Goal: Navigation & Orientation: Find specific page/section

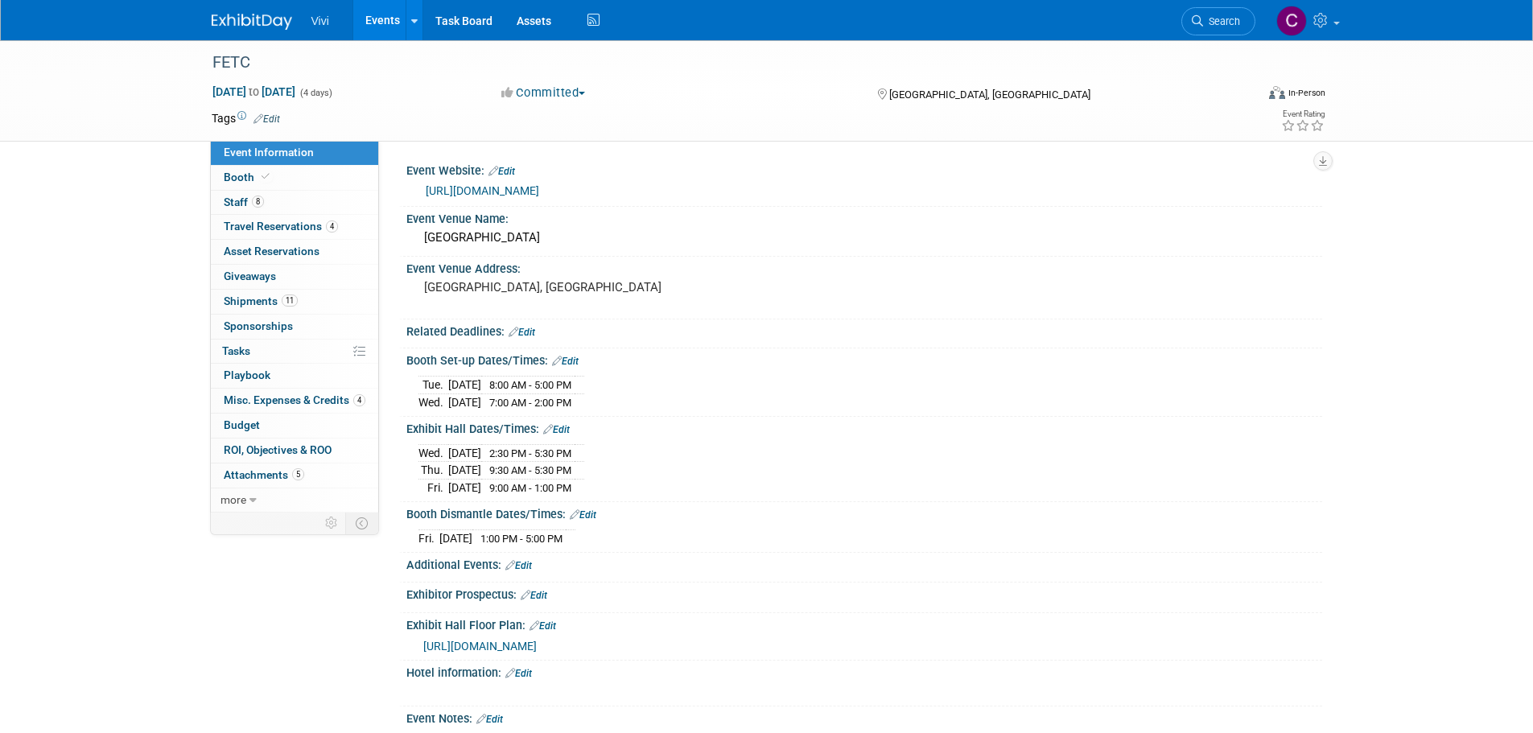
click at [310, 144] on link "Event Information" at bounding box center [294, 153] width 167 height 24
click at [381, 17] on link "Events" at bounding box center [382, 20] width 59 height 40
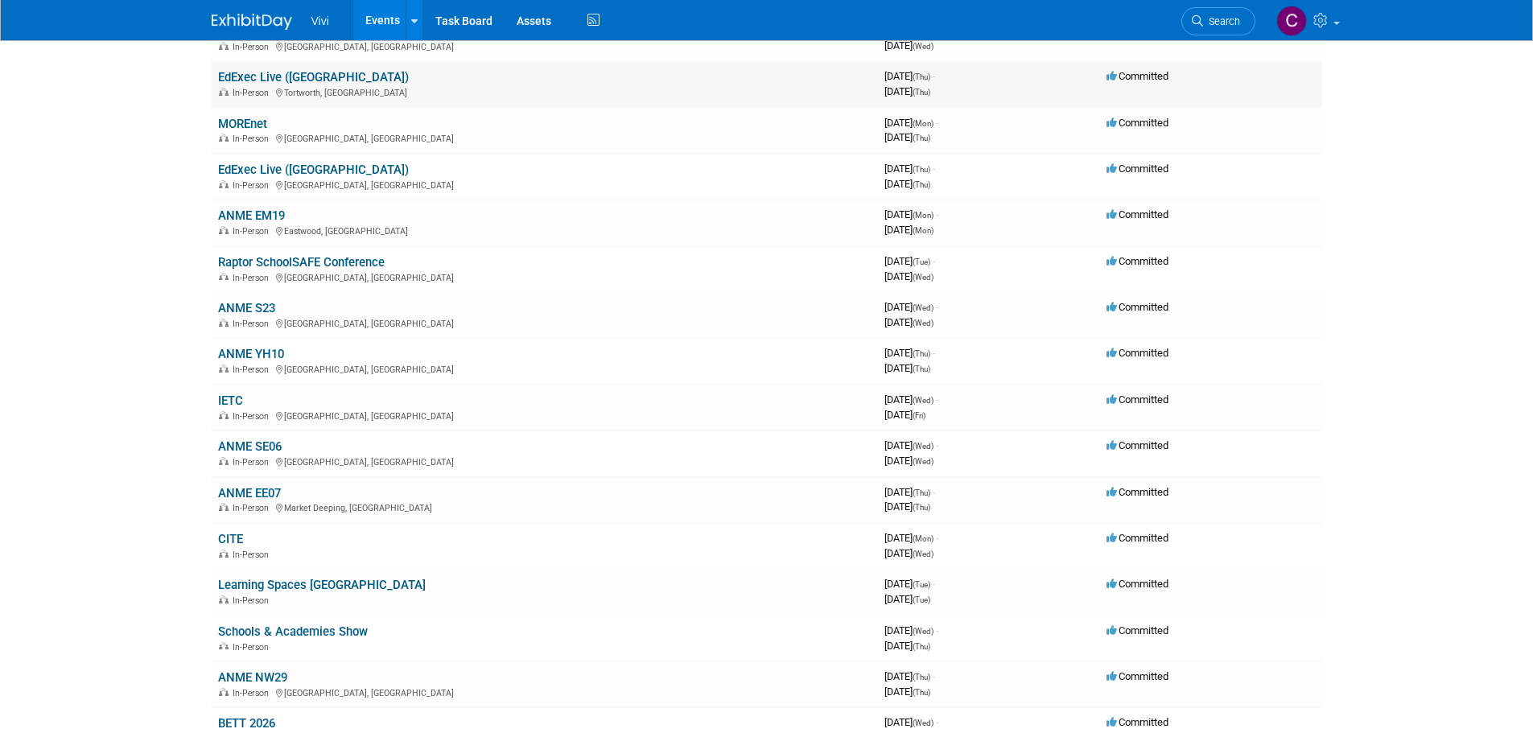
scroll to position [161, 0]
click at [234, 392] on link "IETC" at bounding box center [230, 399] width 25 height 14
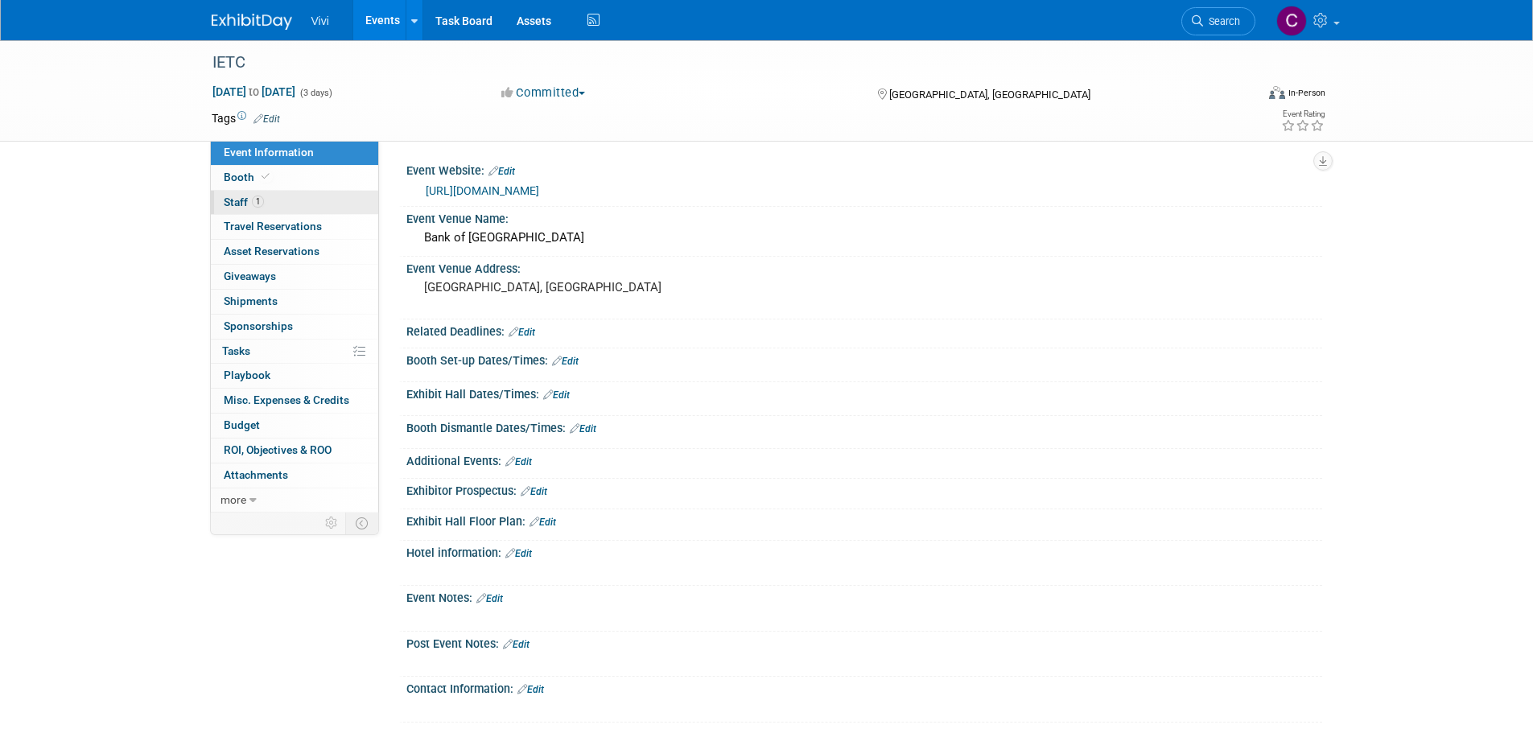
click at [278, 208] on link "1 Staff 1" at bounding box center [294, 203] width 167 height 24
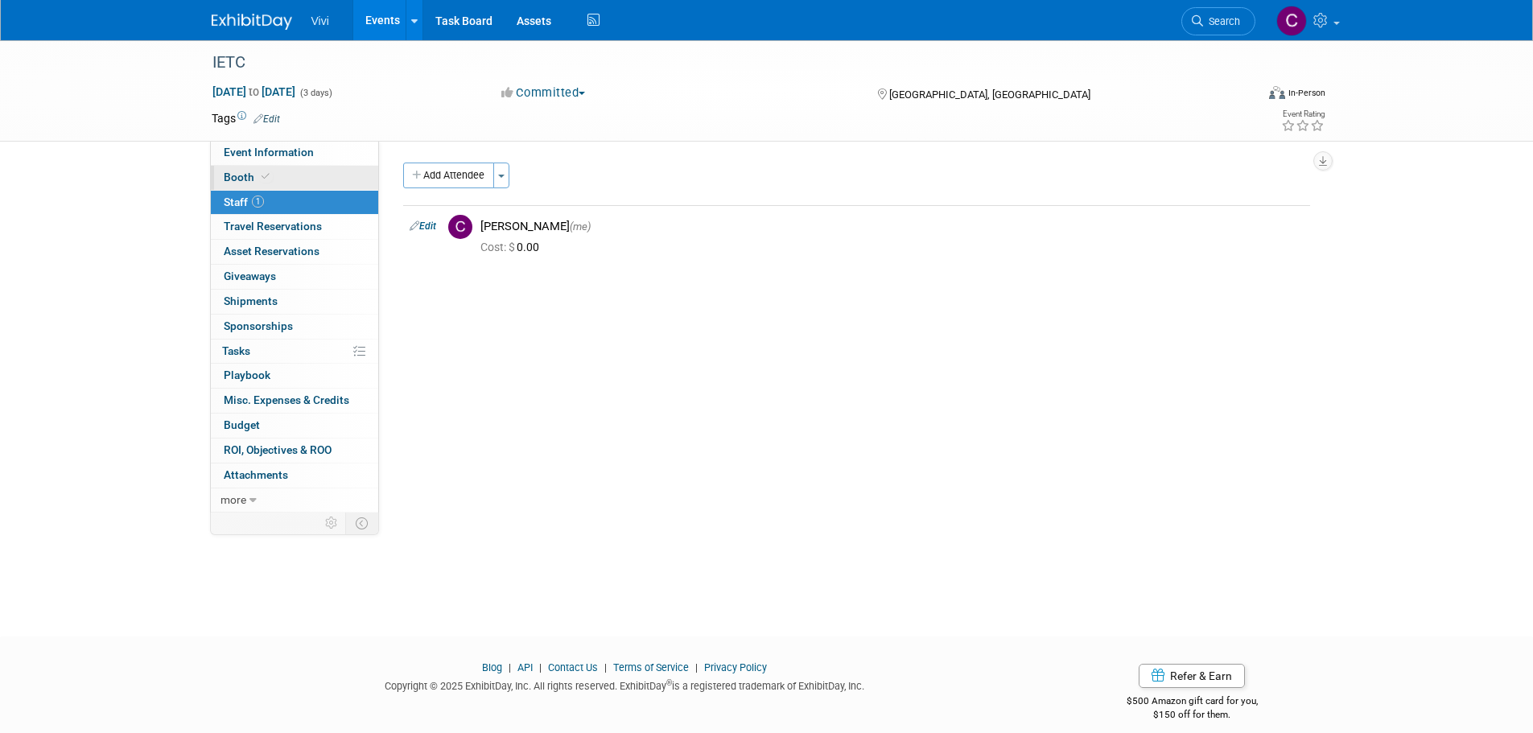
click at [277, 176] on link "Booth" at bounding box center [294, 178] width 167 height 24
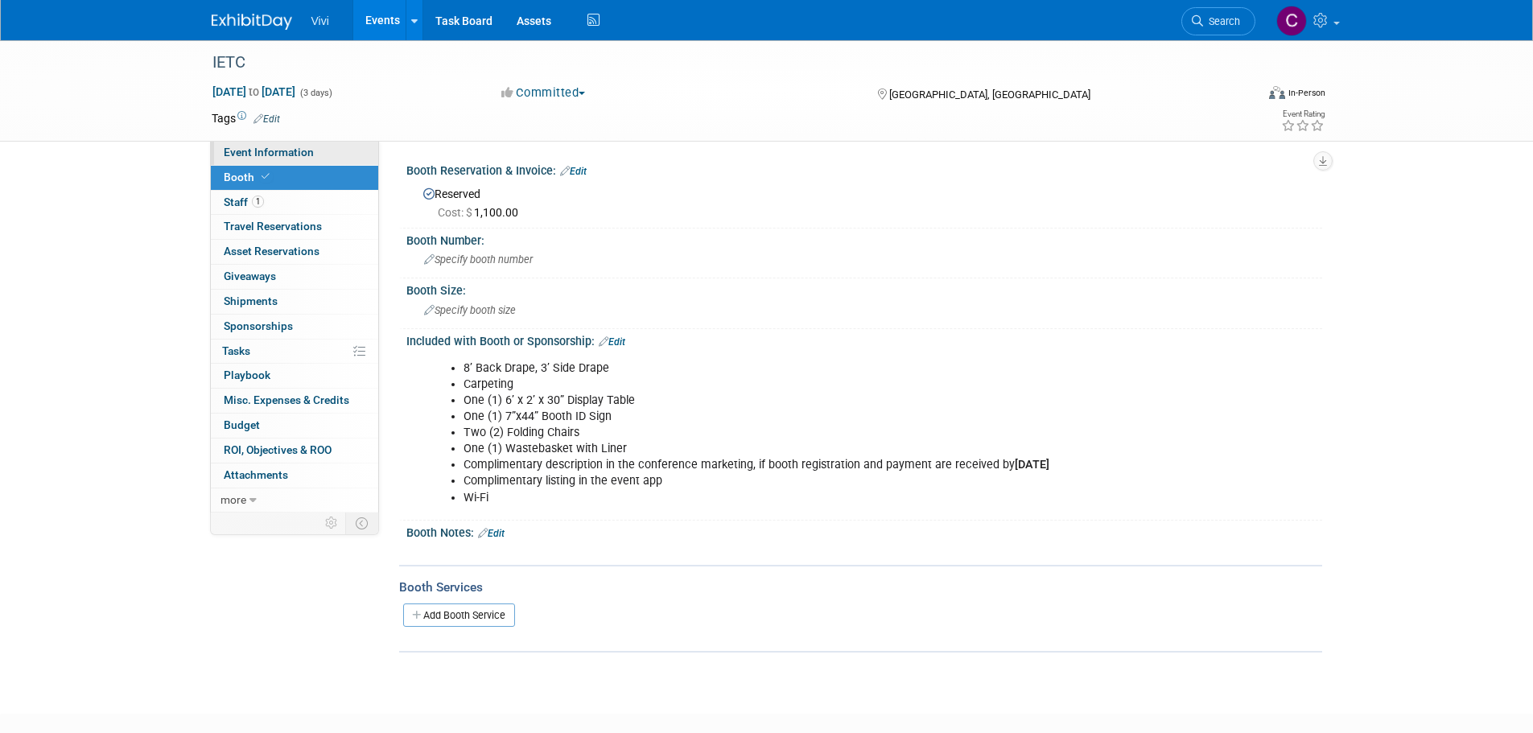
click at [290, 151] on span "Event Information" at bounding box center [269, 152] width 90 height 13
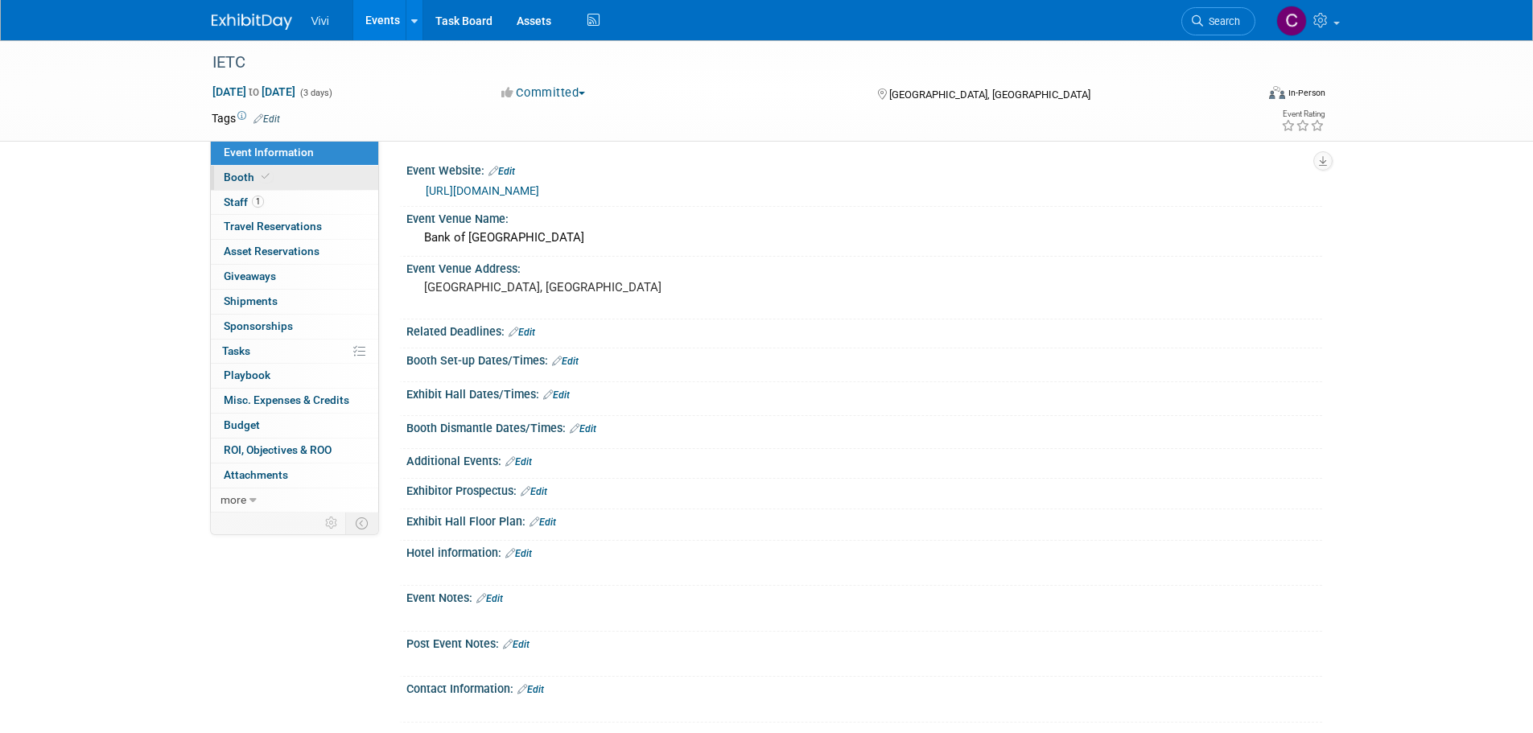
click at [279, 191] on link "1 Staff 1" at bounding box center [294, 203] width 167 height 24
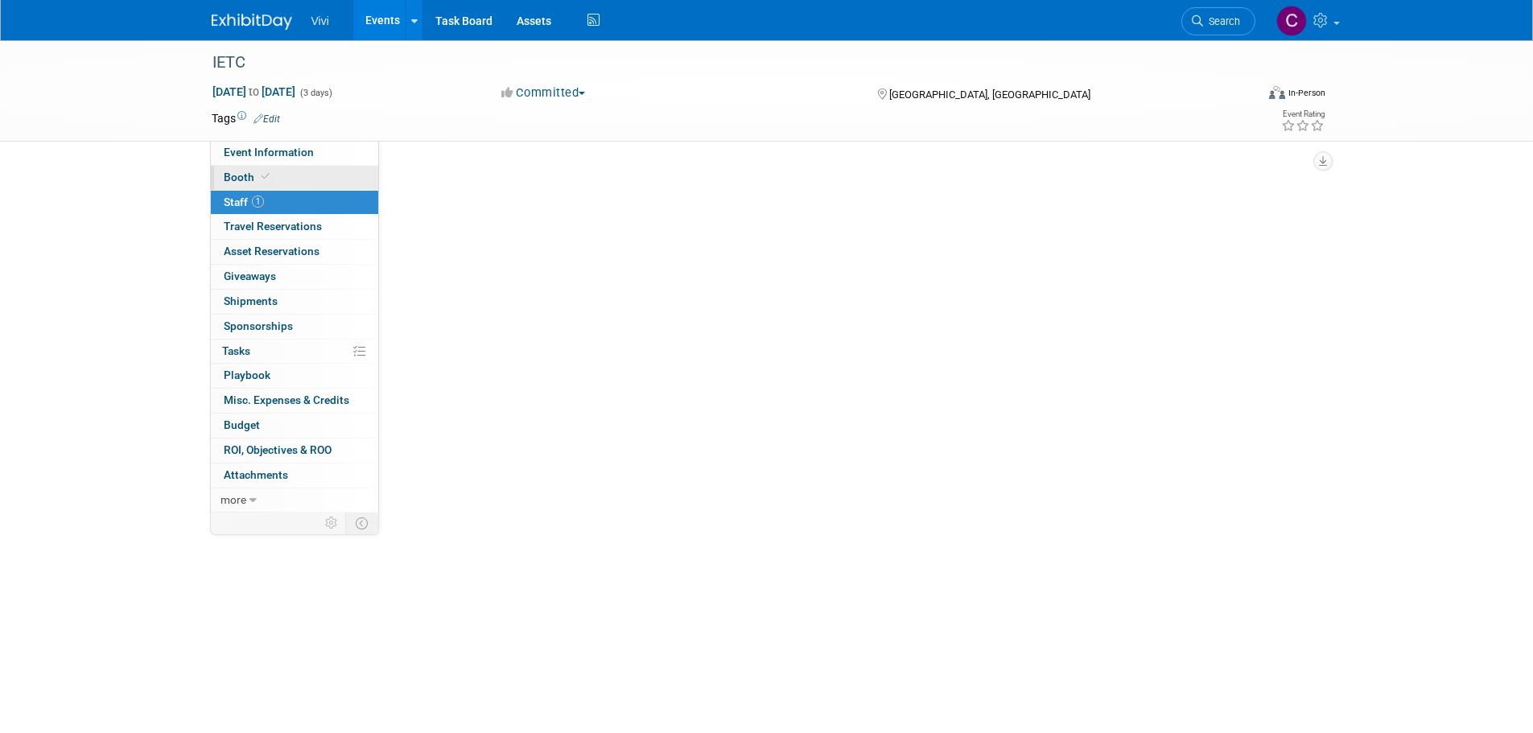
click at [278, 171] on link "Booth" at bounding box center [294, 178] width 167 height 24
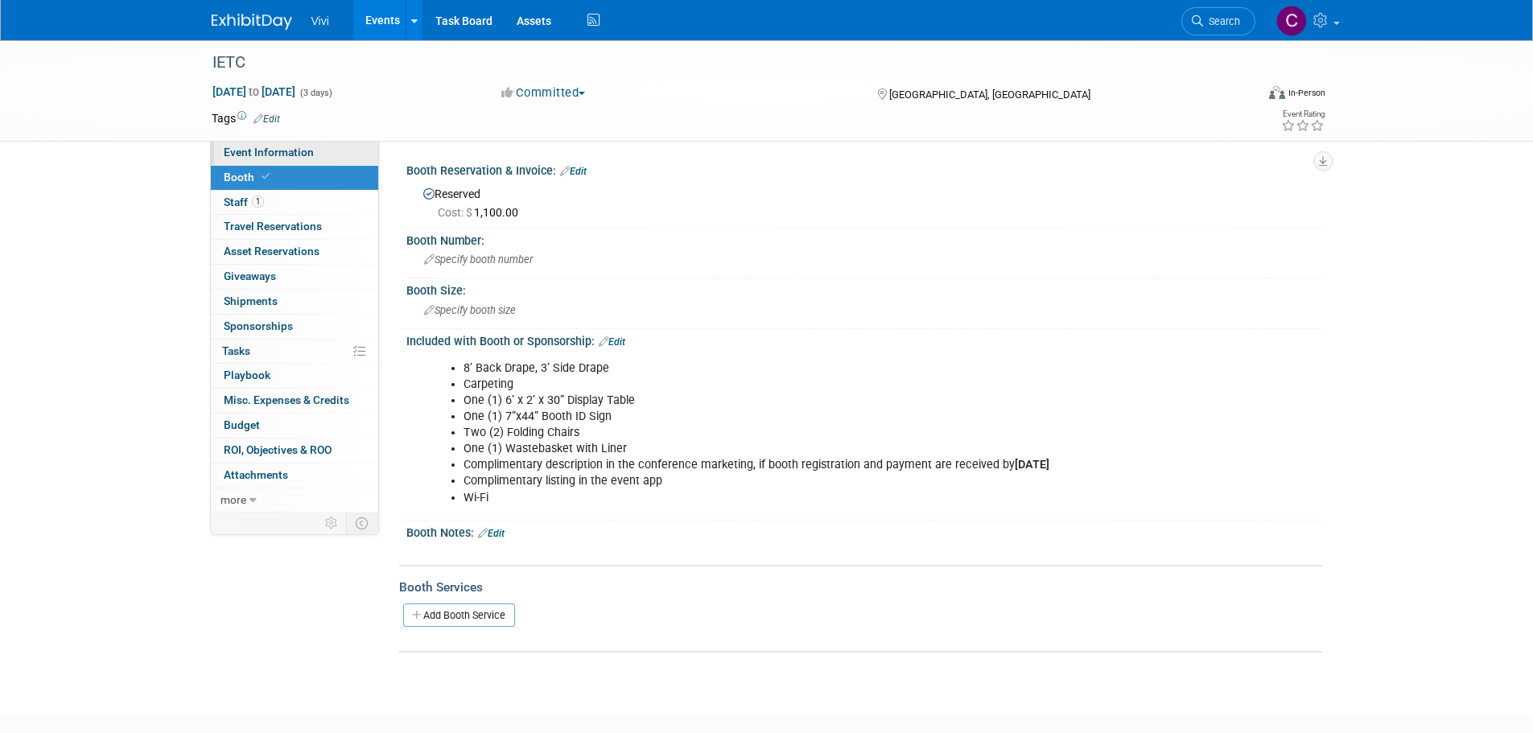
click at [292, 148] on span "Event Information" at bounding box center [269, 152] width 90 height 13
